Goal: Check status: Check status

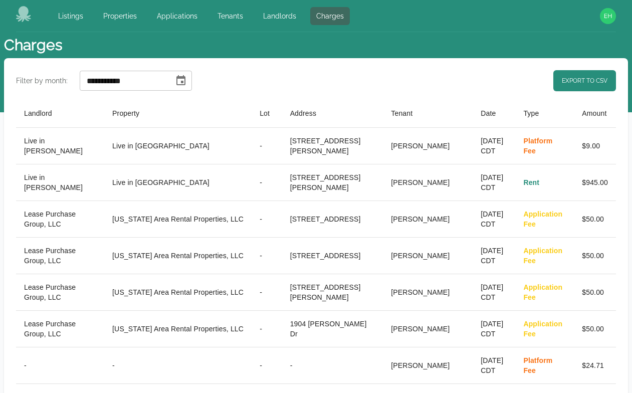
select select "**"
click at [327, 23] on link "Charges" at bounding box center [330, 16] width 40 height 18
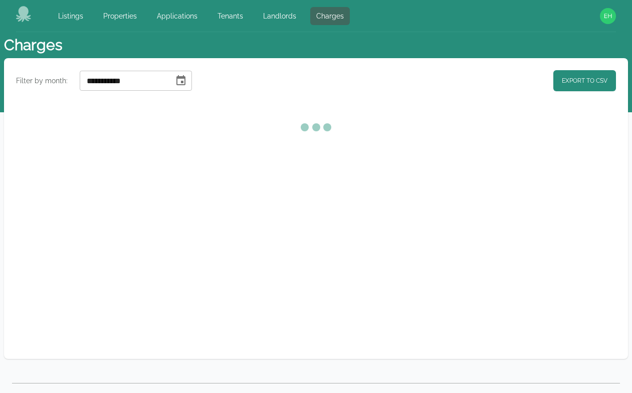
select select "**"
